Goal: Task Accomplishment & Management: Manage account settings

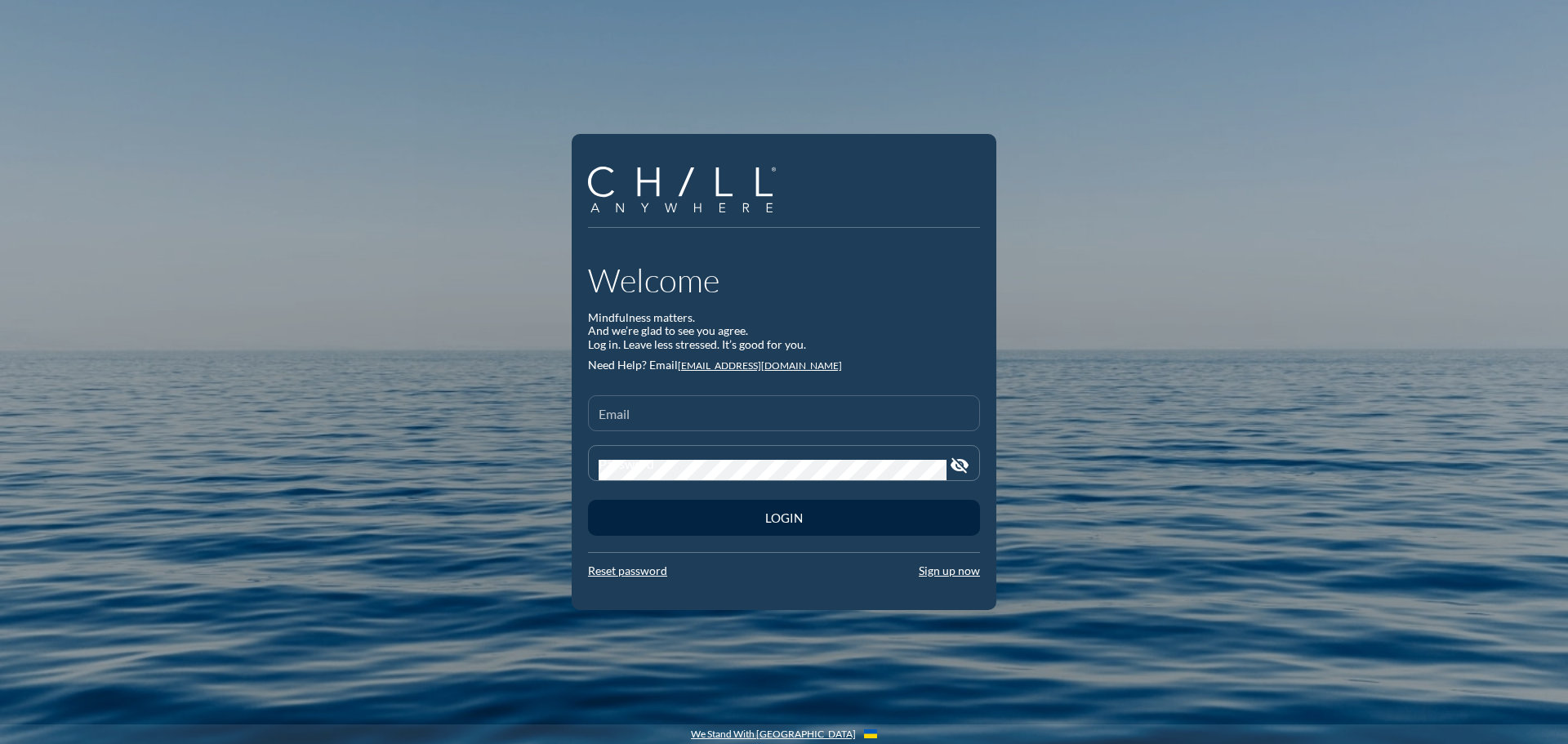
click at [699, 415] on input "Email" at bounding box center [784, 420] width 371 height 21
type input "[EMAIL_ADDRESS][DOMAIN_NAME]"
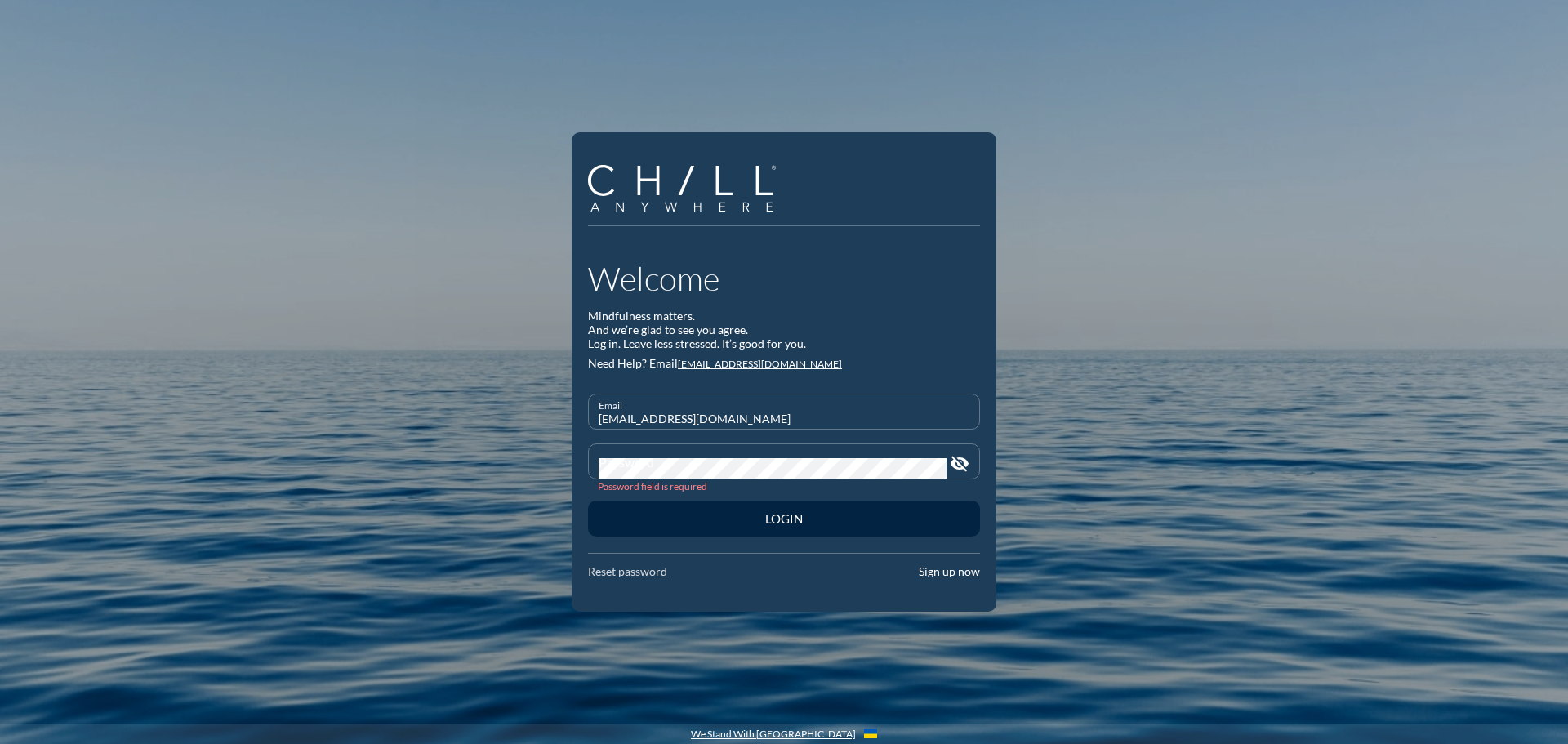
click at [624, 574] on link "Reset password" at bounding box center [627, 571] width 79 height 14
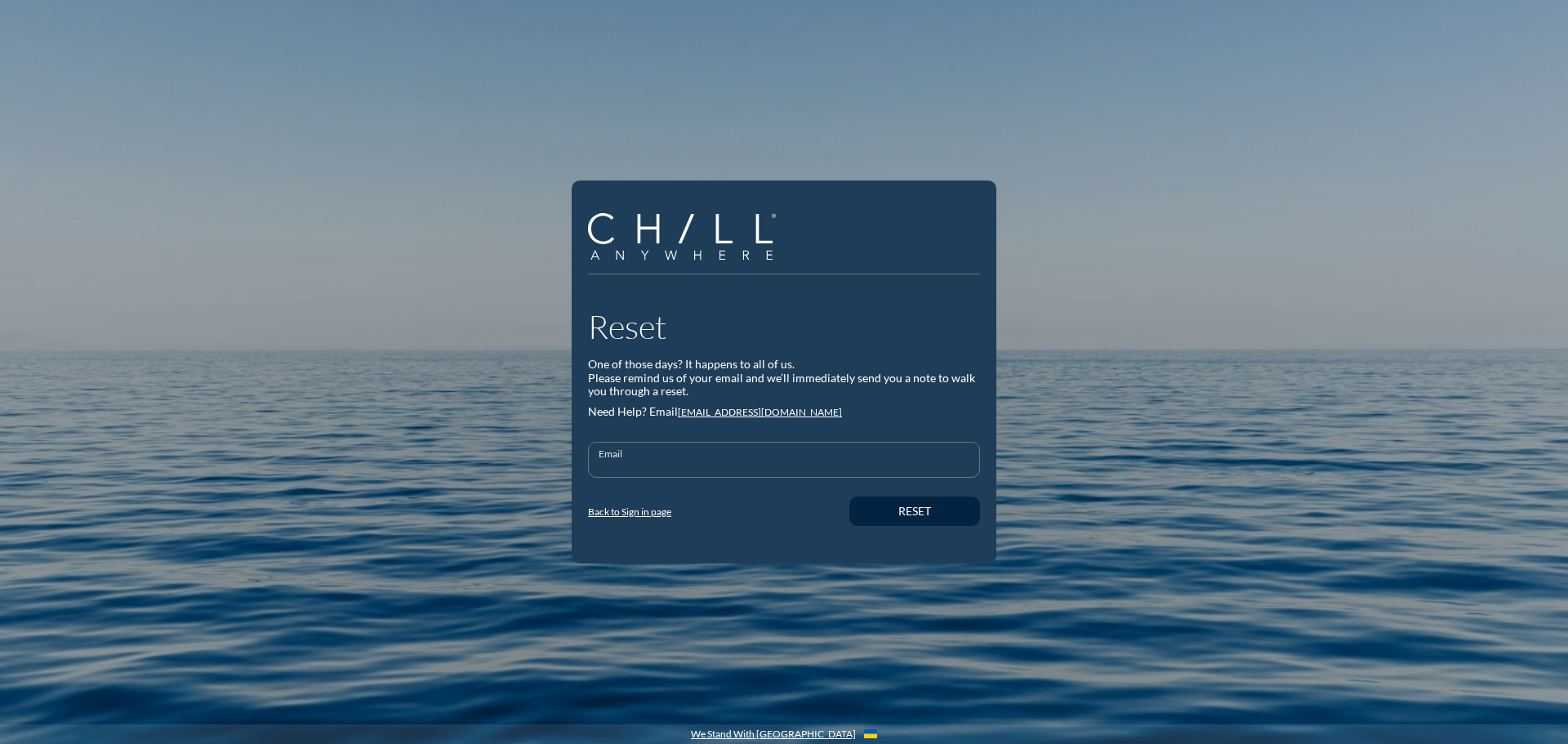
click at [659, 458] on input "Email" at bounding box center [784, 467] width 371 height 21
type input "[EMAIL_ADDRESS][DOMAIN_NAME]"
click at [922, 511] on div "Reset" at bounding box center [915, 512] width 74 height 14
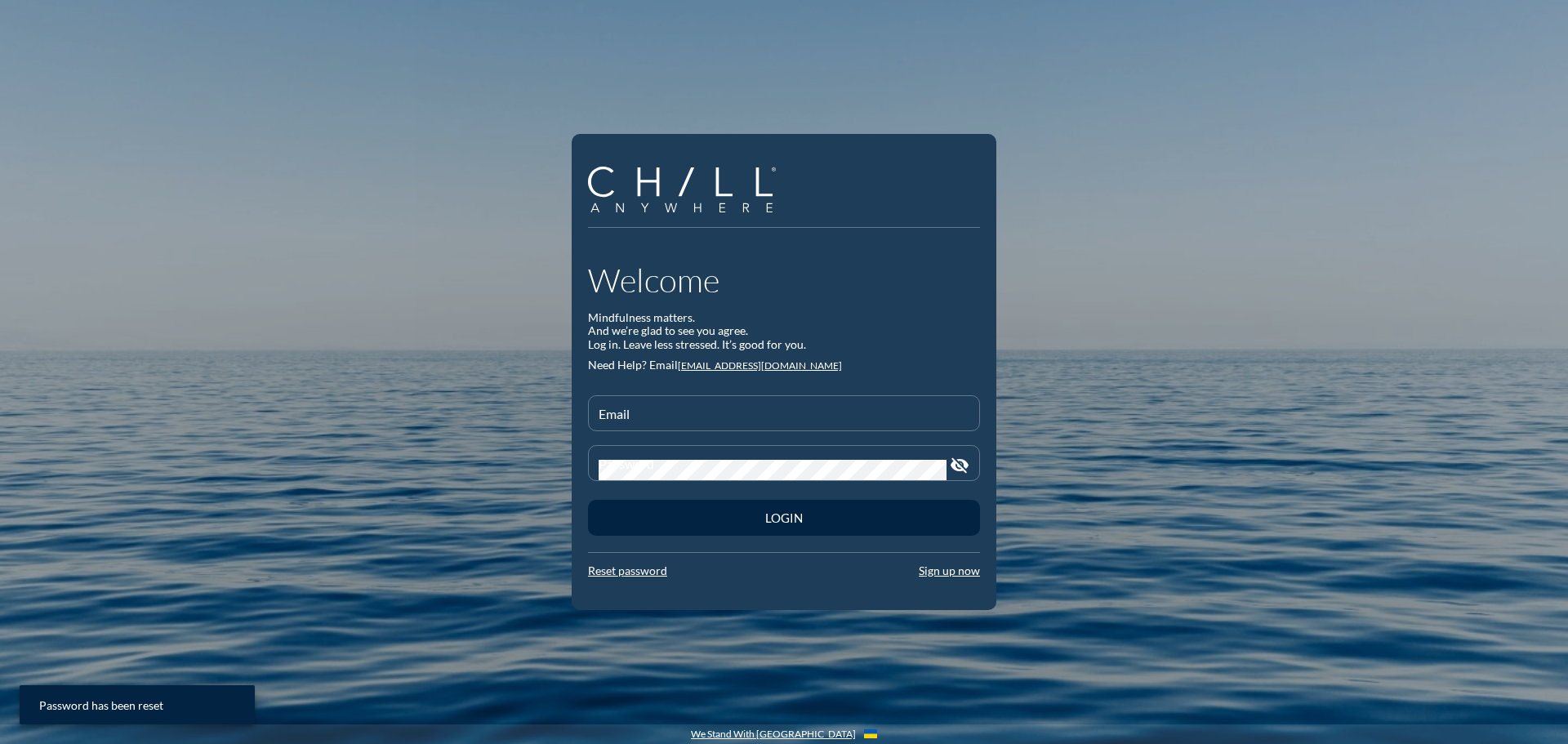
click at [756, 435] on div at bounding box center [784, 437] width 372 height 10
click at [756, 421] on input "Email" at bounding box center [784, 420] width 371 height 21
type input "[EMAIL_ADDRESS][DOMAIN_NAME]"
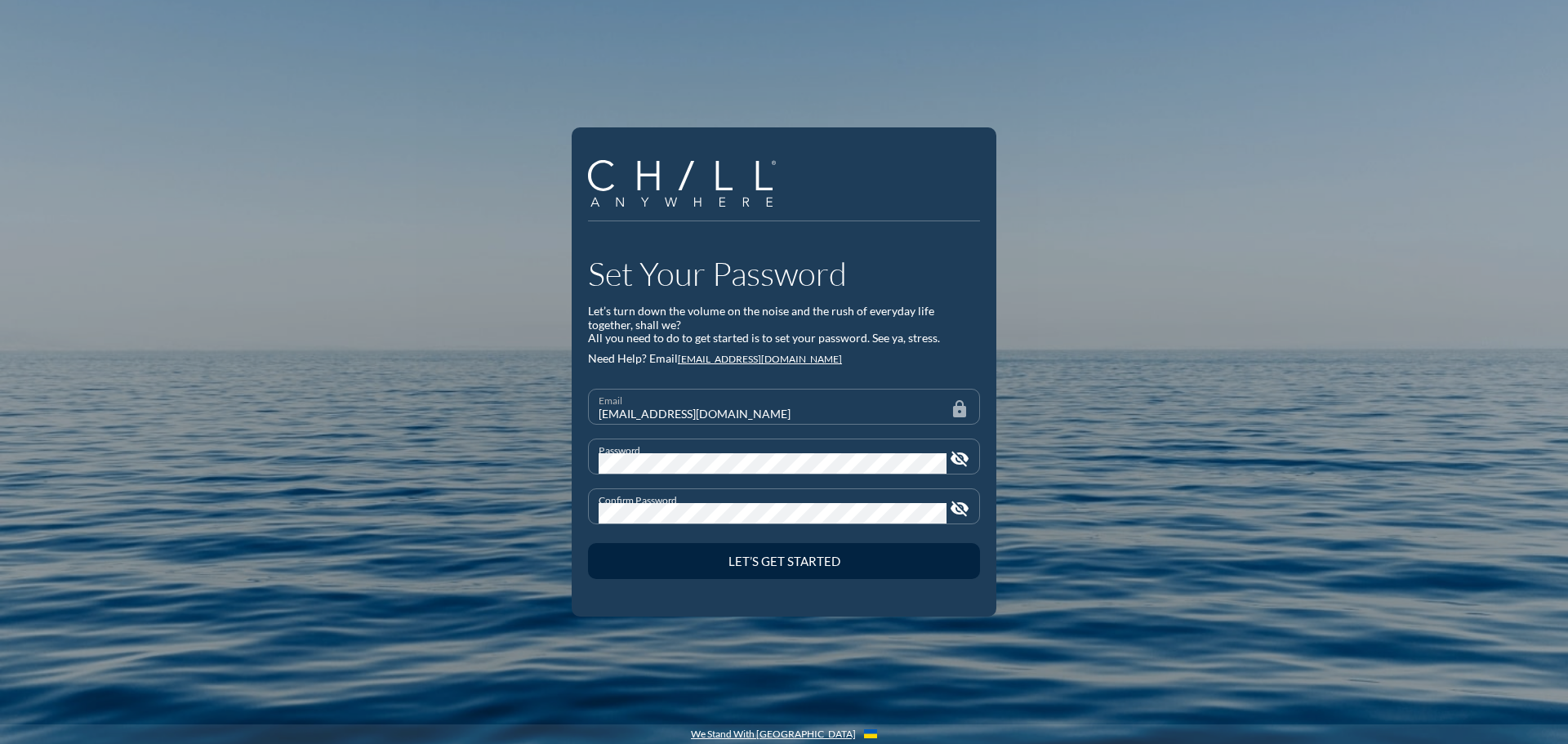
click at [959, 510] on icon "visibility_off" at bounding box center [960, 509] width 20 height 20
click at [823, 499] on div "Confirm Password" at bounding box center [772, 507] width 348 height 35
click at [961, 462] on icon "visibility_off" at bounding box center [960, 459] width 20 height 20
click at [640, 499] on div "Confirm Password" at bounding box center [772, 507] width 348 height 35
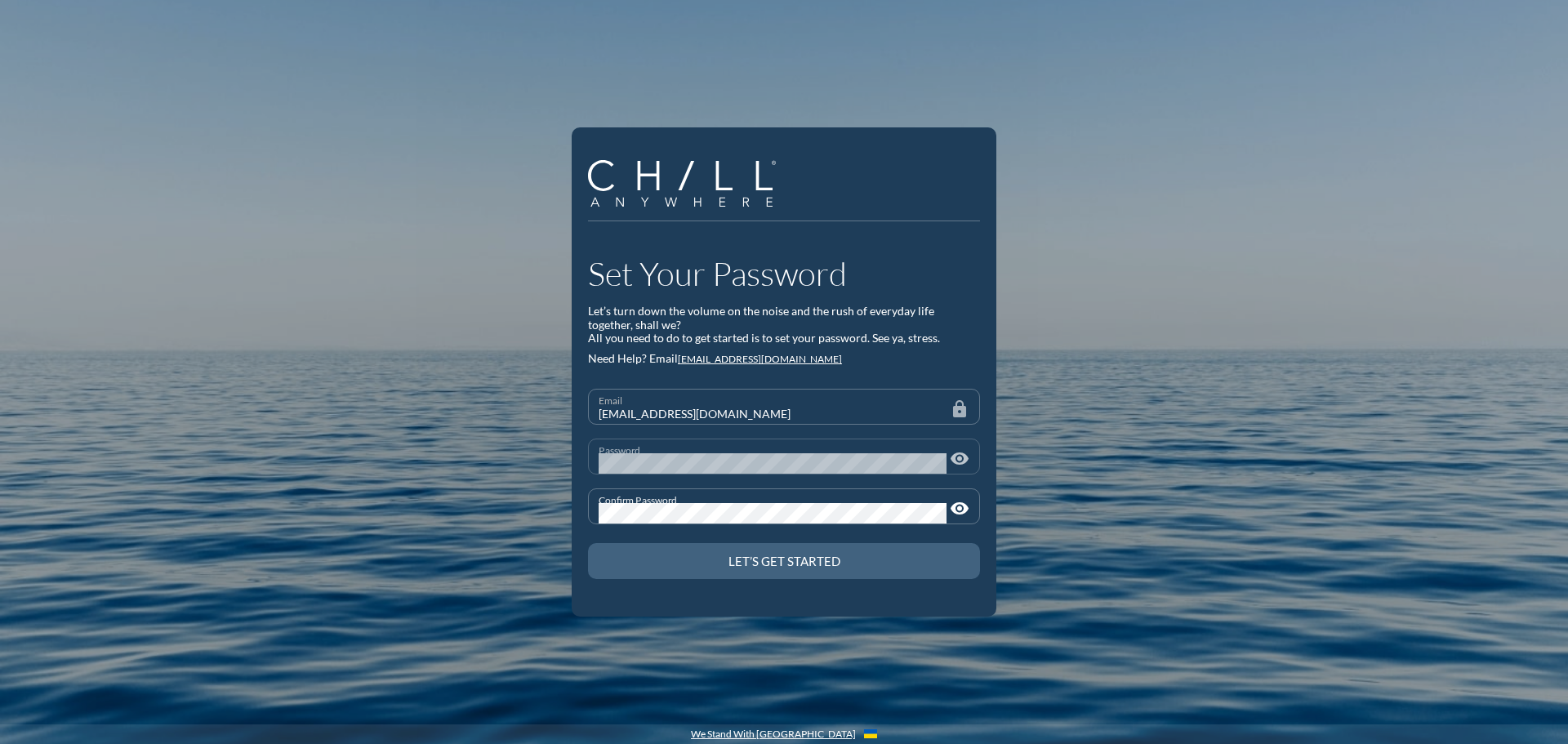
click at [818, 563] on div "Let’s Get Started" at bounding box center [784, 561] width 335 height 15
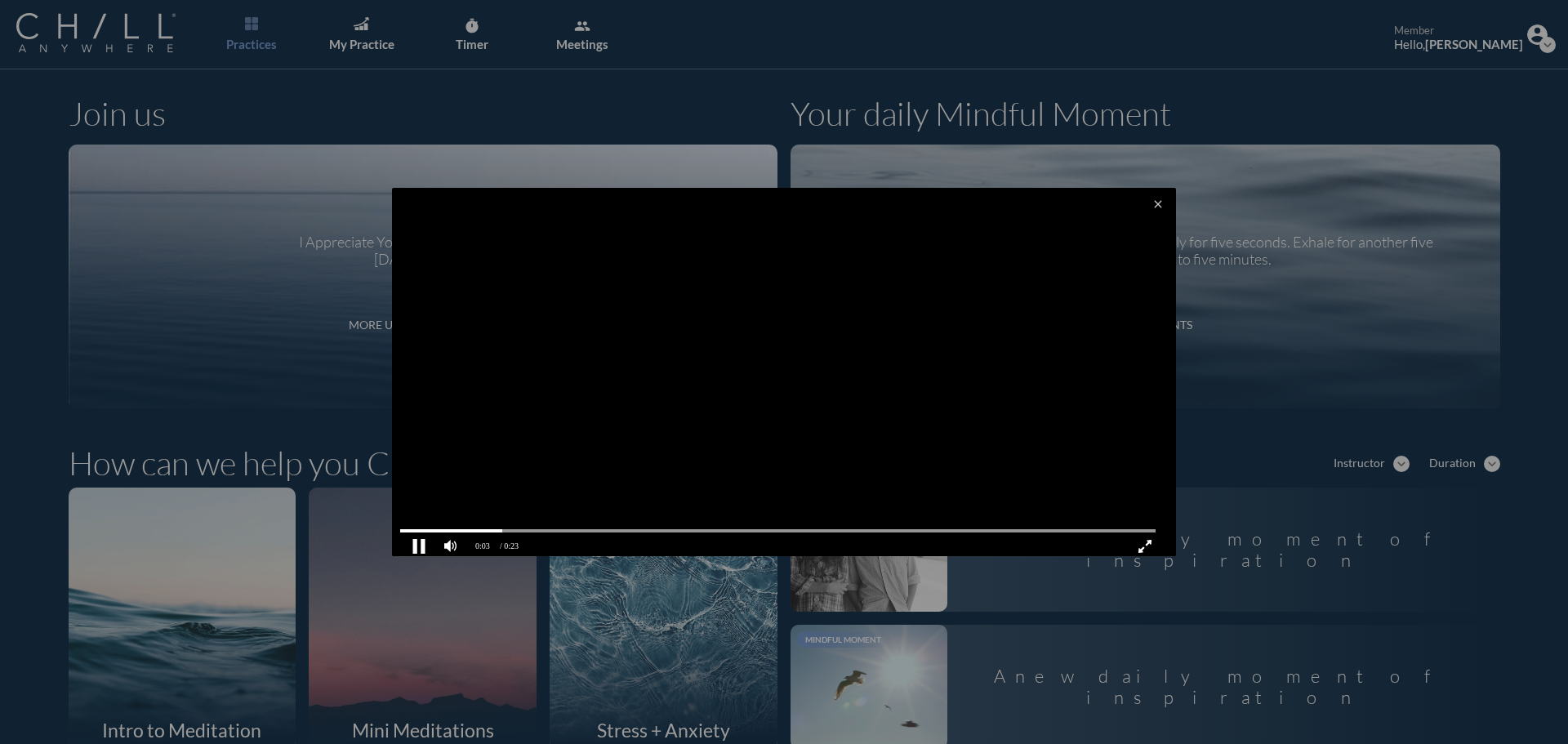
click at [423, 543] on pjsdiv at bounding box center [419, 547] width 29 height 29
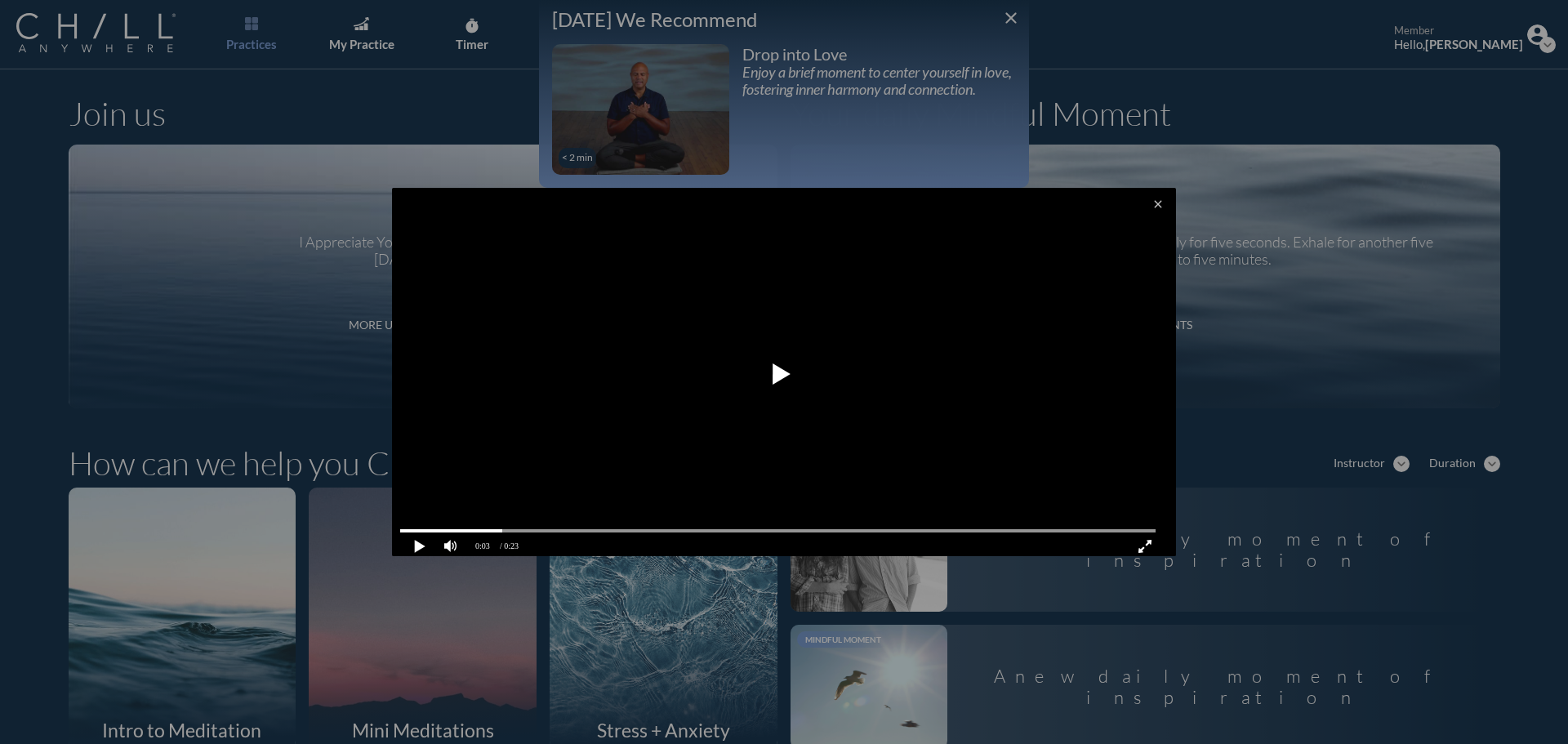
click at [178, 218] on div at bounding box center [784, 372] width 1568 height 744
click at [1151, 201] on icon "close" at bounding box center [1158, 204] width 13 height 13
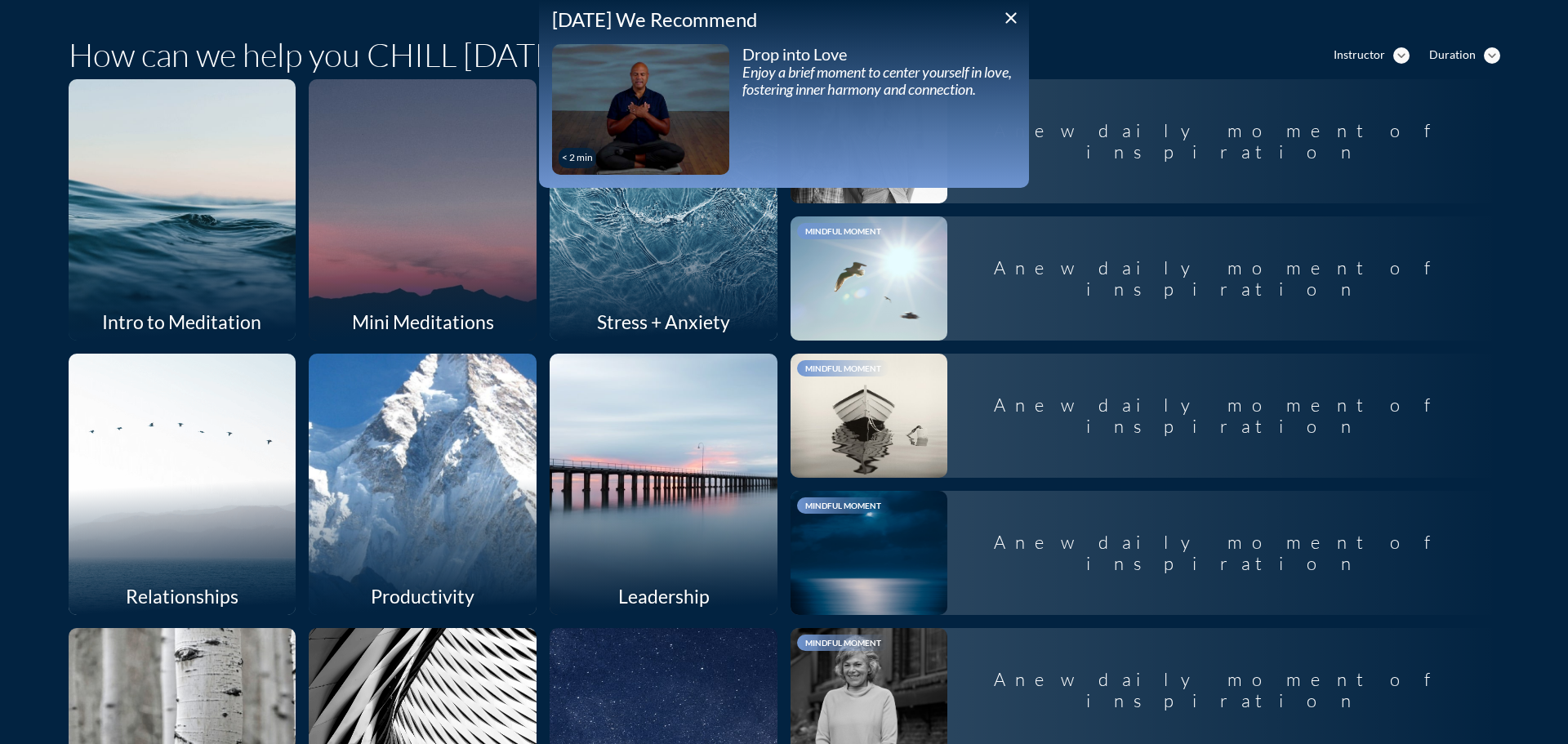
scroll to position [491, 0]
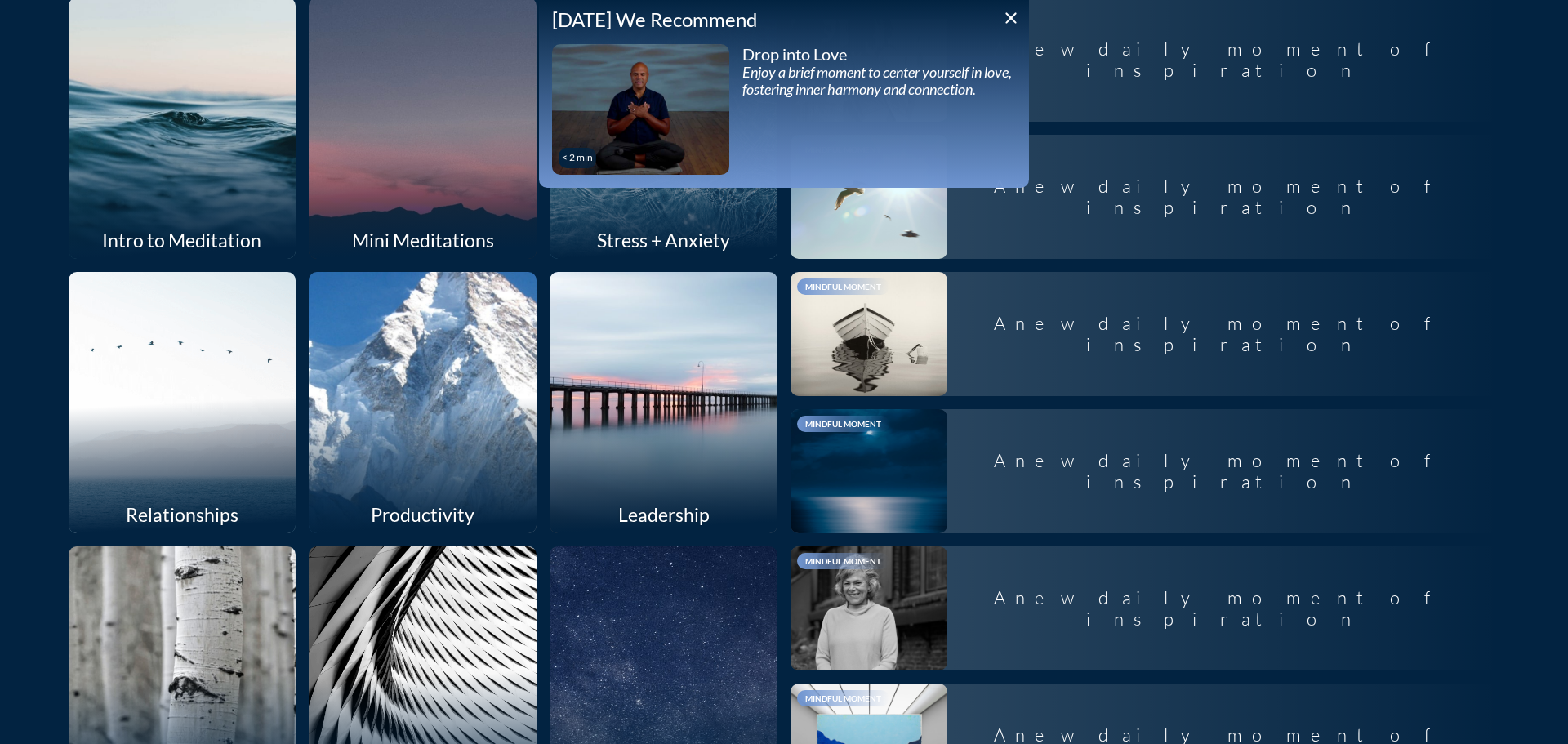
click at [157, 234] on div "Intro to Meditation" at bounding box center [182, 240] width 228 height 37
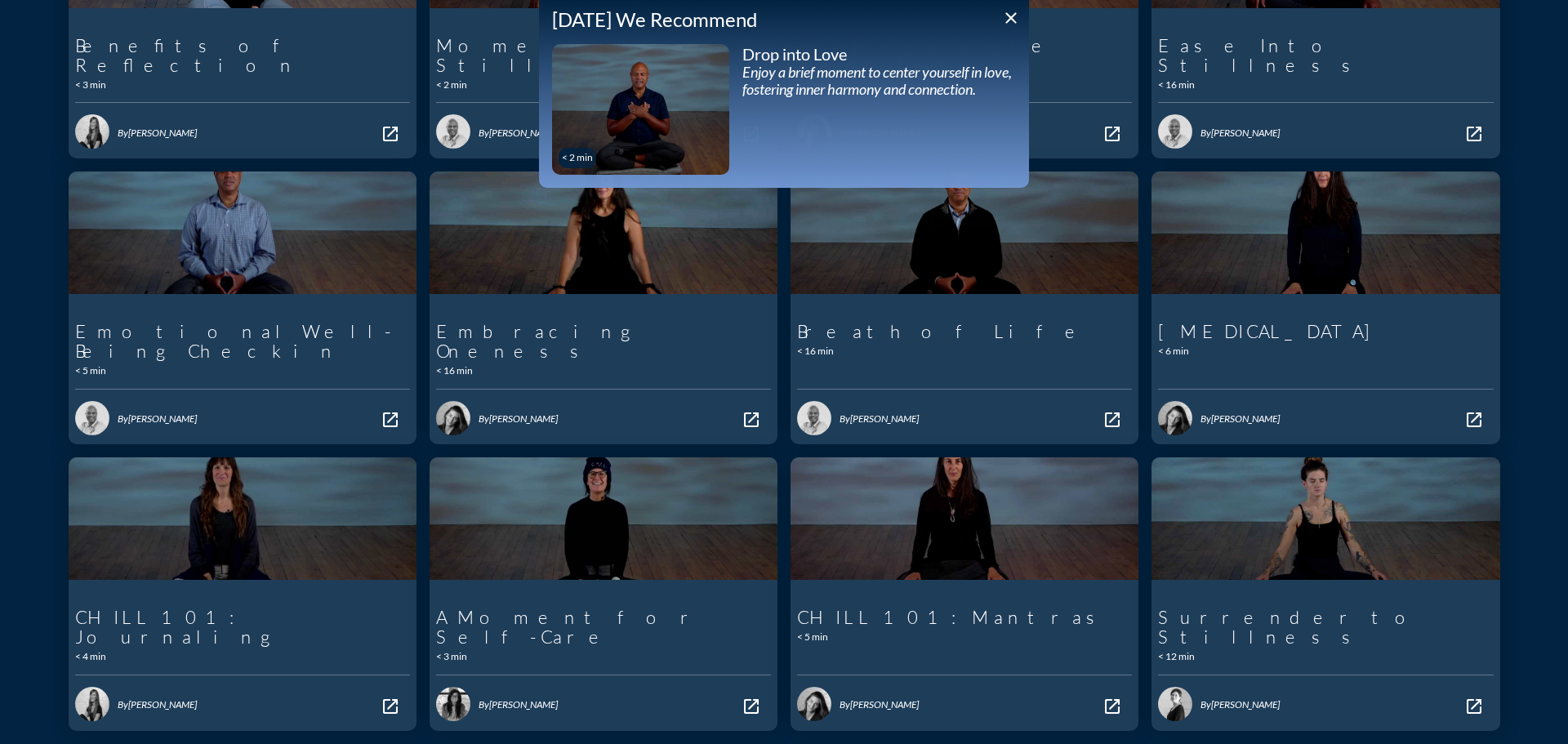
scroll to position [215, 0]
